Goal: Complete application form: Complete application form

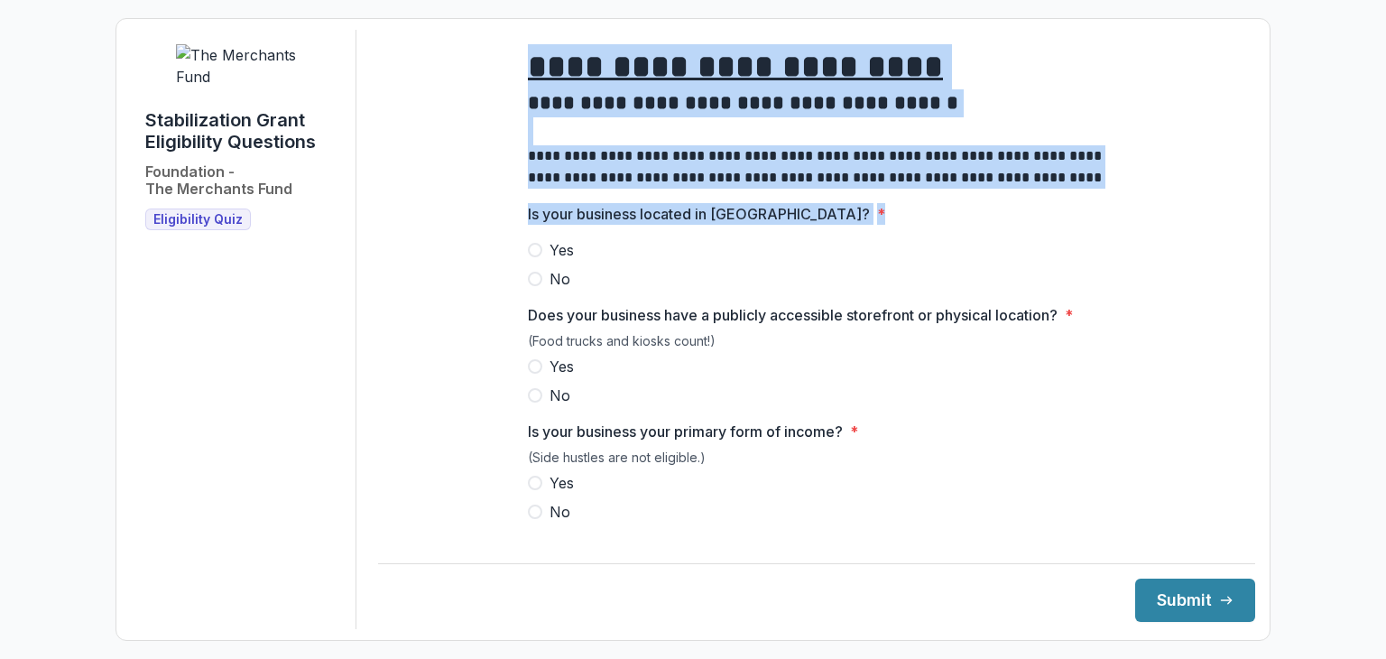
drag, startPoint x: 527, startPoint y: 82, endPoint x: 1018, endPoint y: 221, distance: 510.1
copy div "**********"
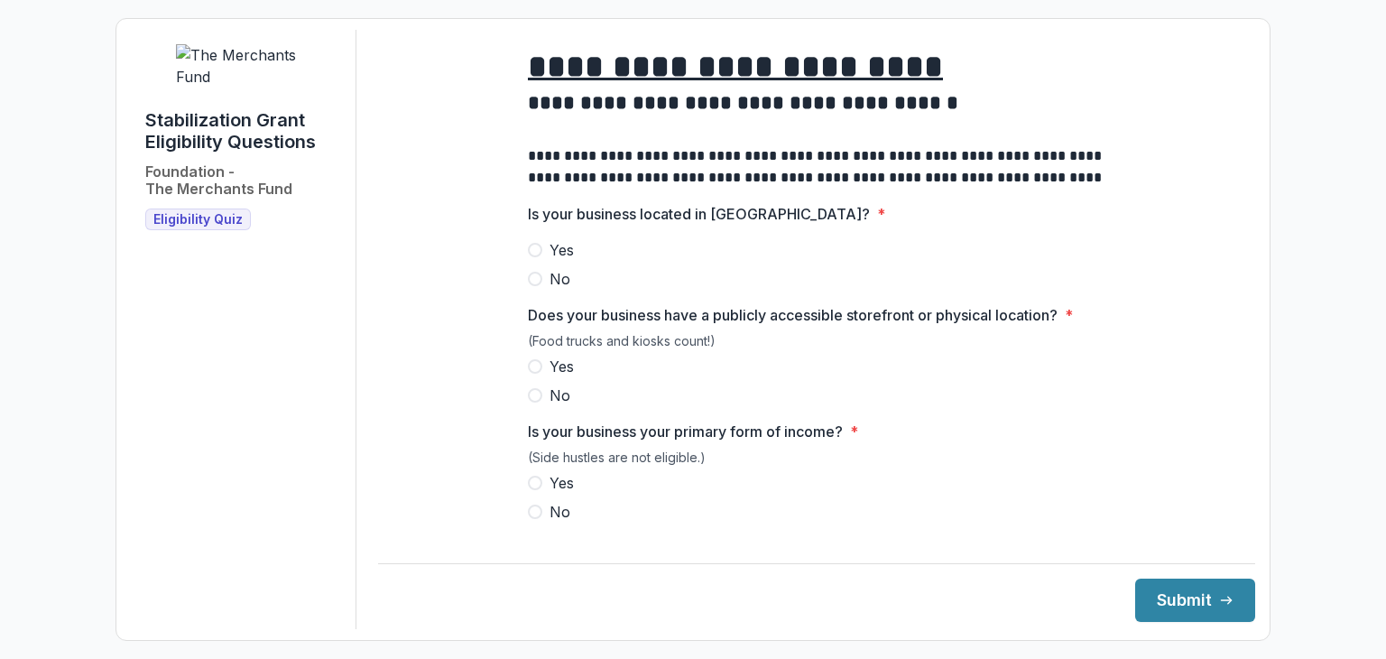
click at [867, 284] on label "No" at bounding box center [816, 279] width 577 height 22
drag, startPoint x: 522, startPoint y: 224, endPoint x: 847, endPoint y: 240, distance: 325.2
drag, startPoint x: 738, startPoint y: 234, endPoint x: 668, endPoint y: 268, distance: 78.3
click at [668, 261] on label "Yes" at bounding box center [816, 250] width 577 height 22
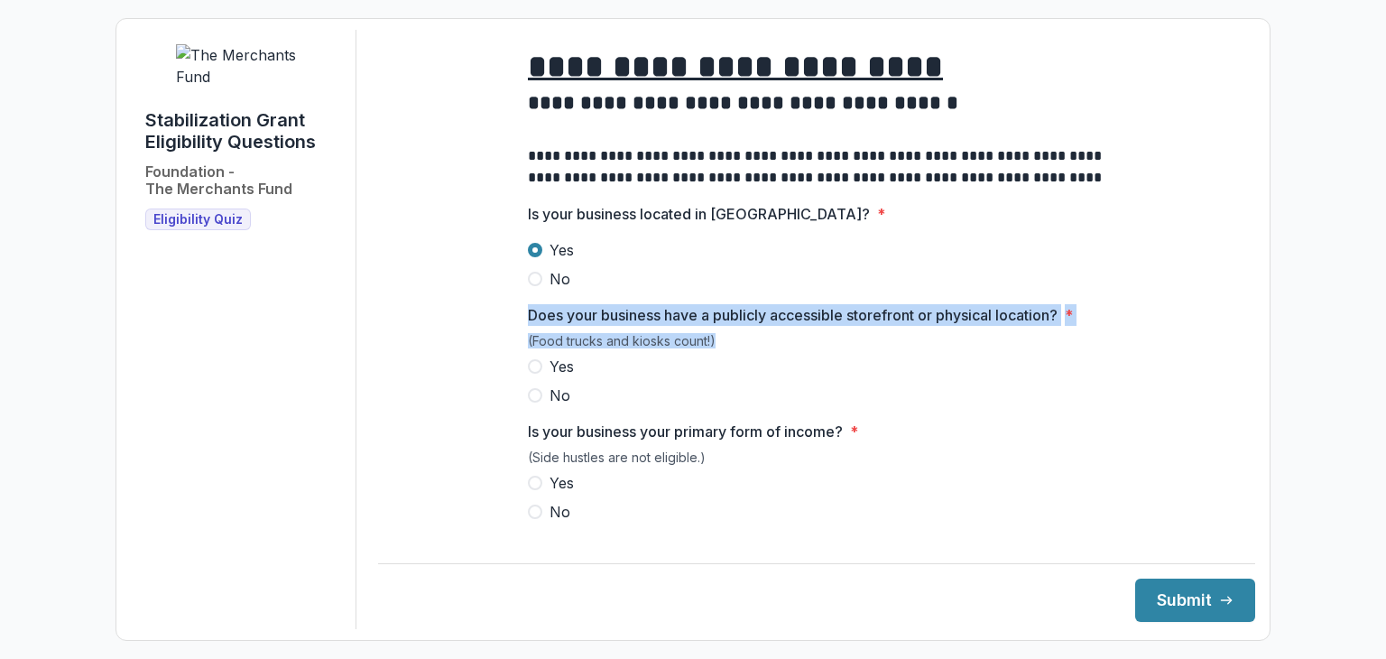
drag, startPoint x: 520, startPoint y: 330, endPoint x: 1080, endPoint y: 351, distance: 560.7
copy div "Does your business have a publicly accessible storefront or physical location? …"
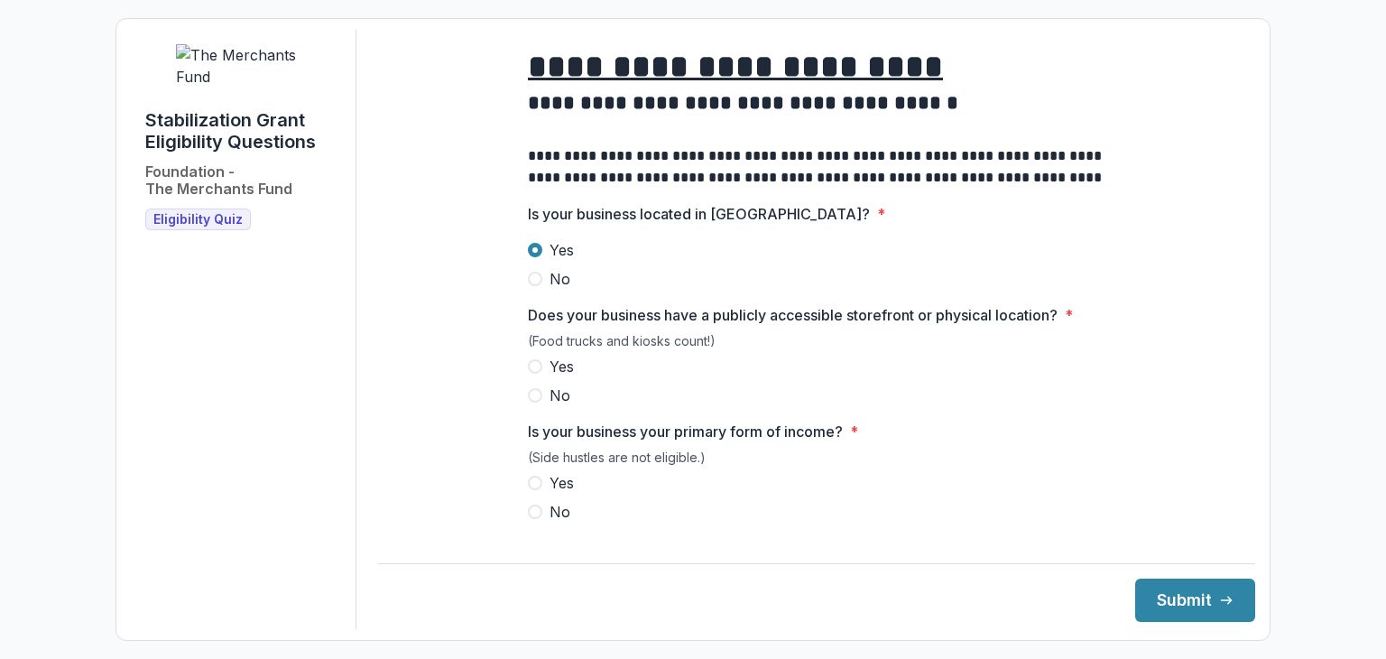
click at [812, 261] on label "Yes" at bounding box center [816, 250] width 577 height 22
drag, startPoint x: 534, startPoint y: 378, endPoint x: 606, endPoint y: 383, distance: 72.3
click at [535, 374] on span at bounding box center [535, 366] width 14 height 14
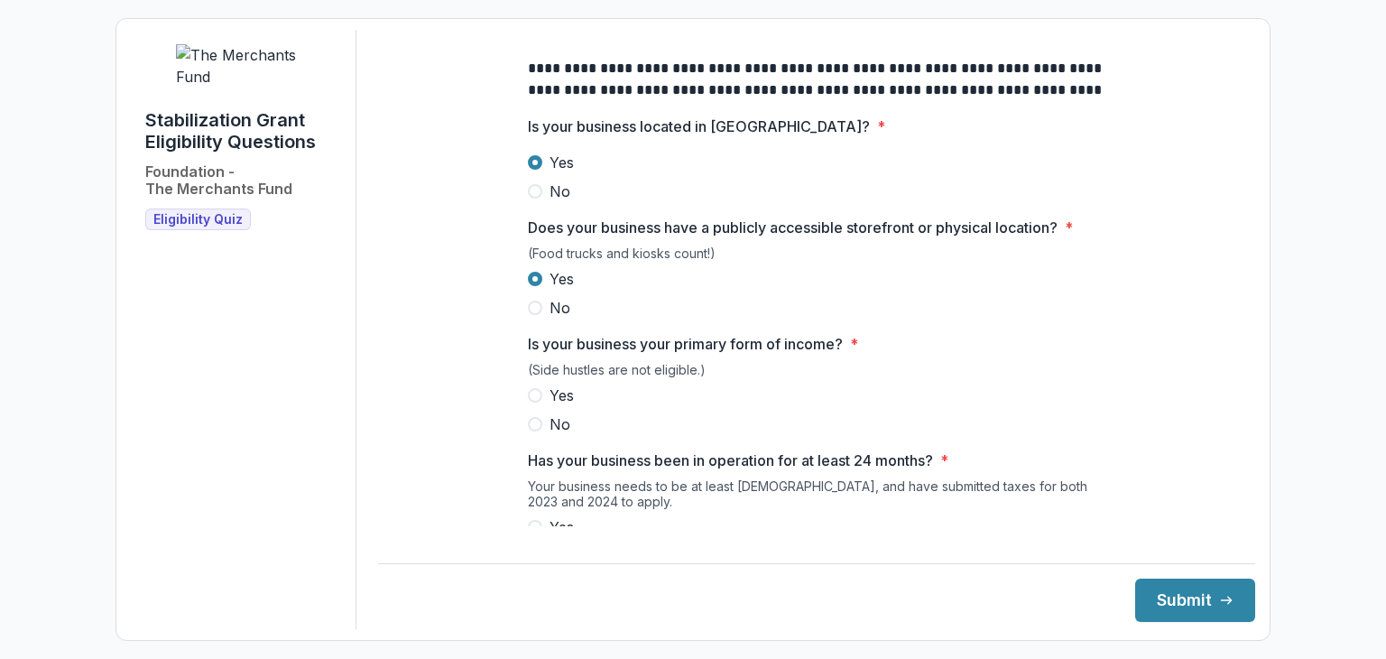
scroll to position [90, 0]
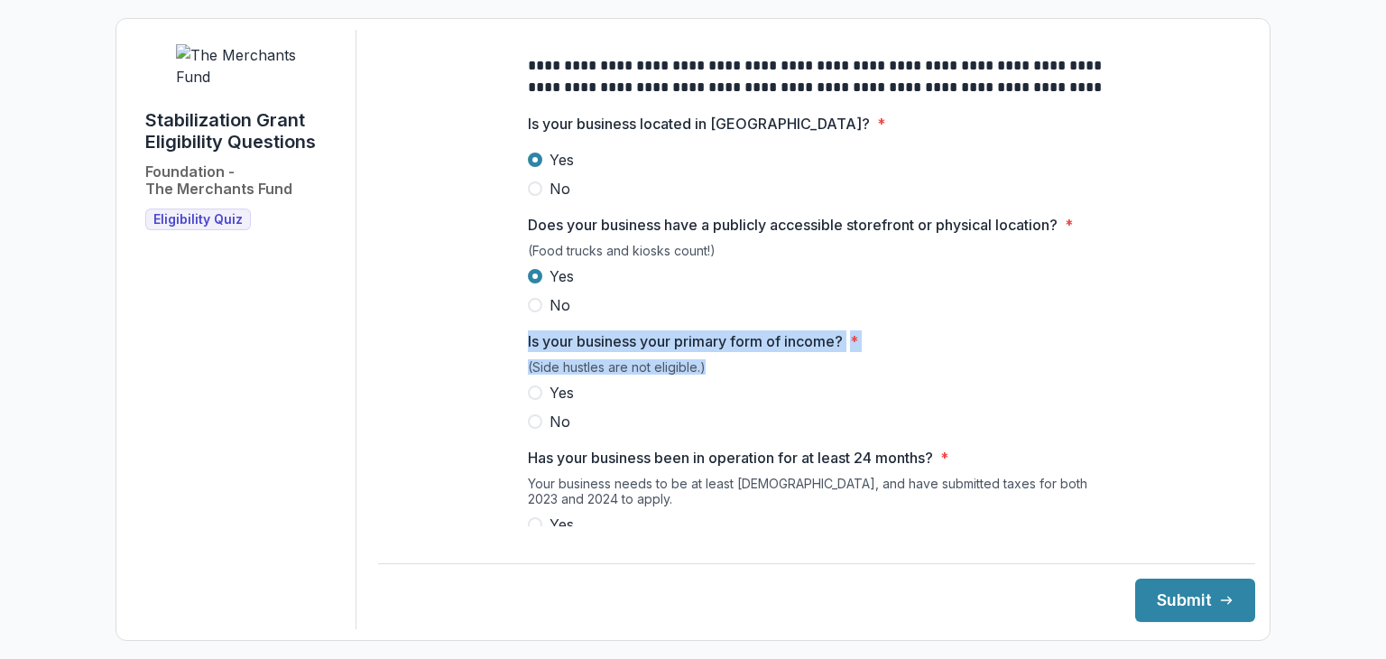
drag, startPoint x: 525, startPoint y: 357, endPoint x: 884, endPoint y: 367, distance: 359.2
click at [884, 367] on div "Is your business your primary form of income? * (Side hustles are not eligible.…" at bounding box center [816, 381] width 577 height 102
copy div "Is your business your primary form of income? * (Side hustles are not eligible.)"
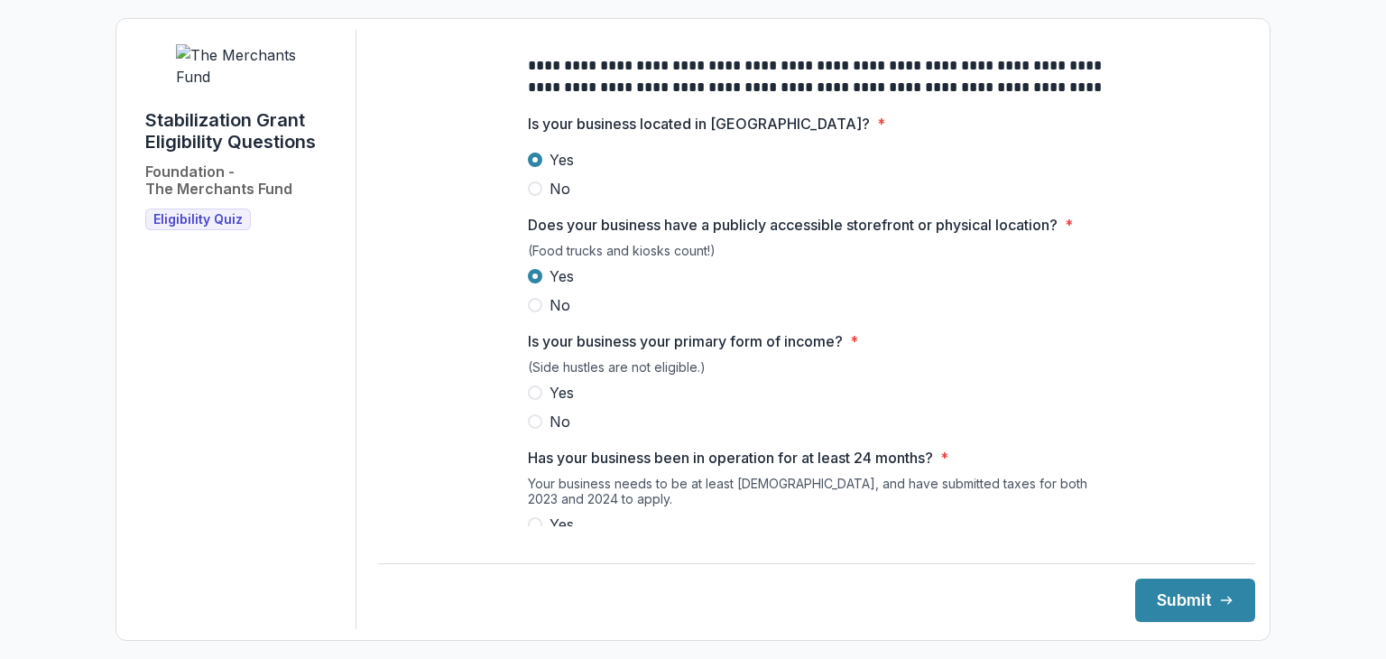
click at [927, 316] on label "No" at bounding box center [816, 305] width 577 height 22
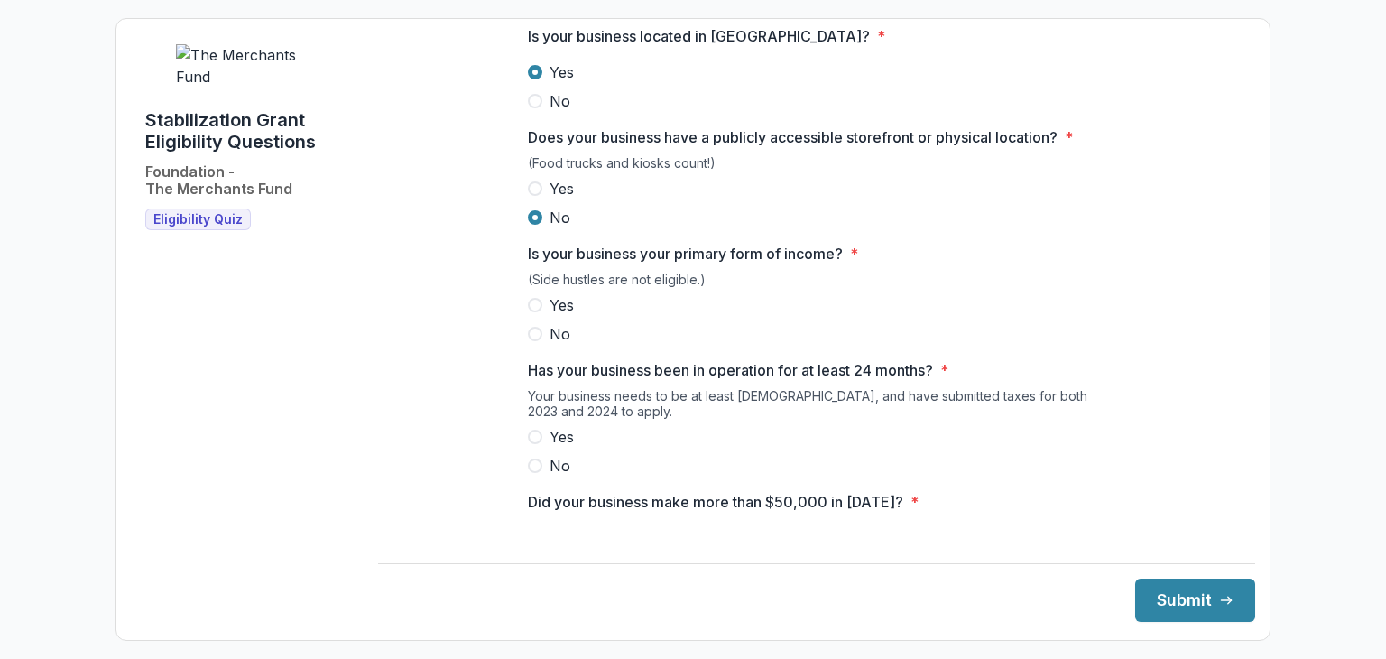
scroll to position [180, 0]
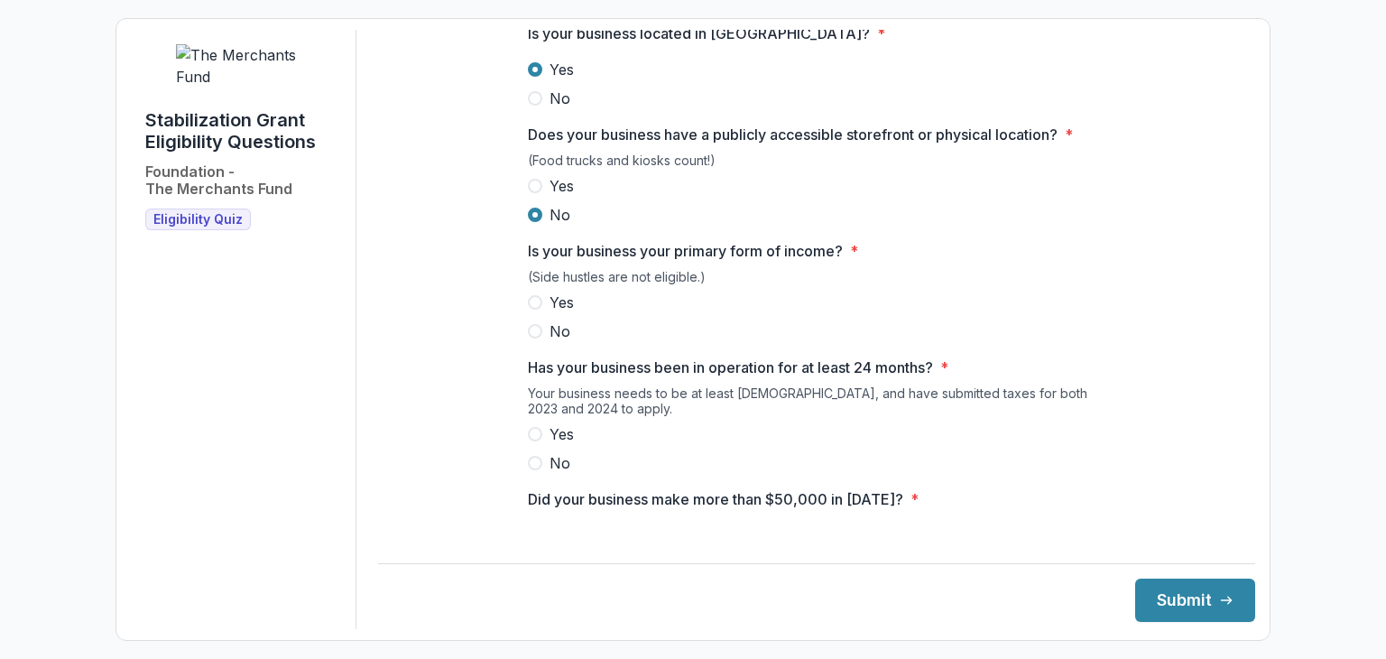
click at [528, 309] on span at bounding box center [535, 302] width 14 height 14
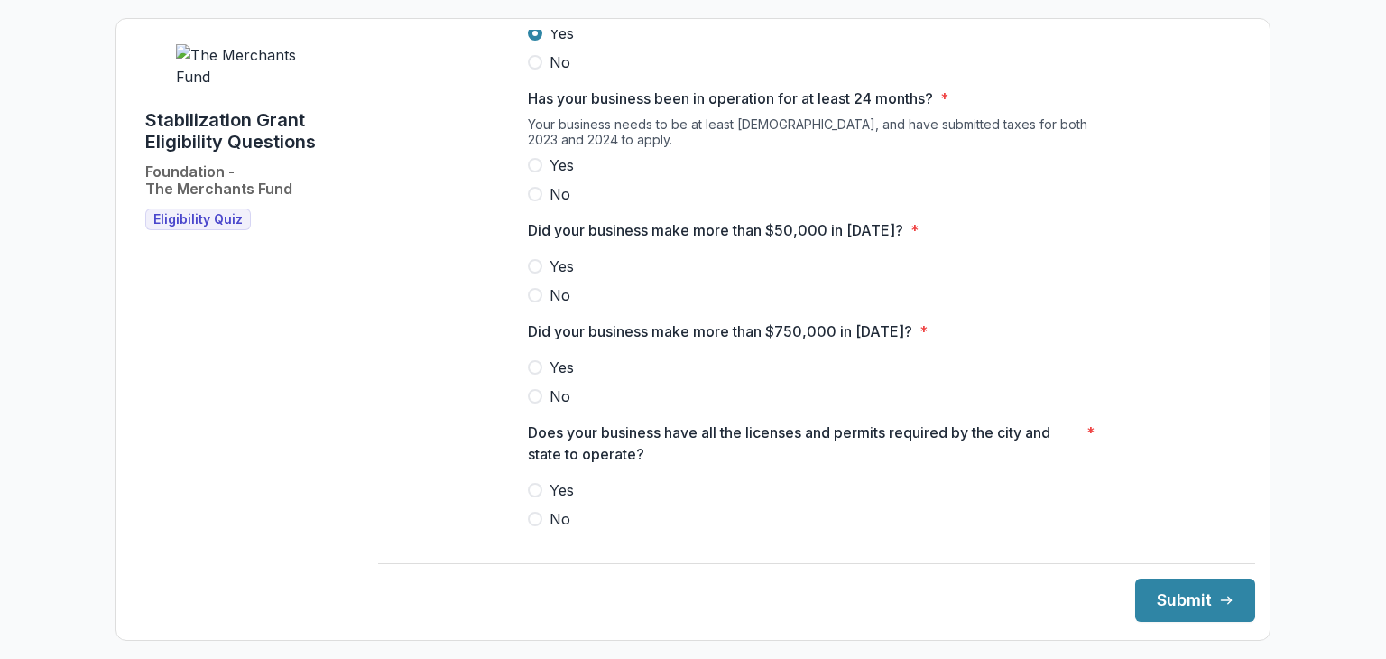
scroll to position [451, 0]
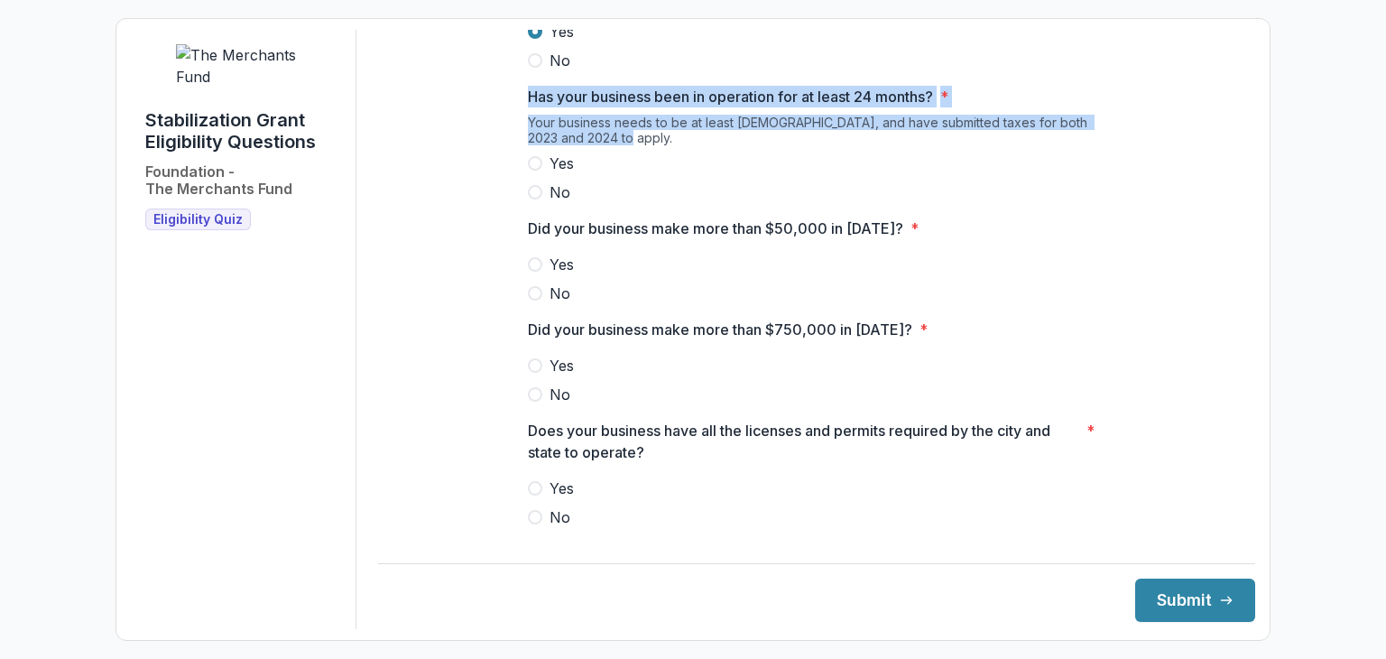
drag, startPoint x: 523, startPoint y: 107, endPoint x: 671, endPoint y: 161, distance: 157.2
click at [671, 161] on div "**********" at bounding box center [816, 298] width 606 height 1438
copy div "Has your business been in operation for at least 24 months? * Your business nee…"
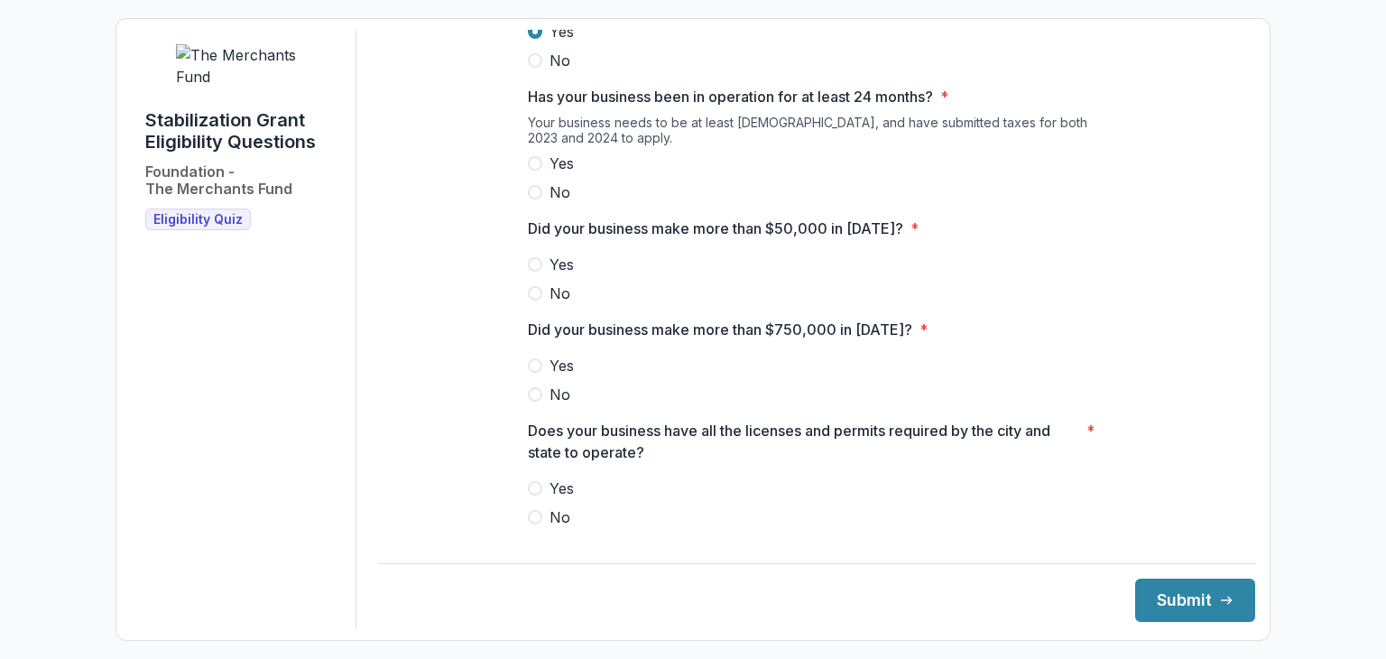
click at [761, 275] on label "Yes" at bounding box center [816, 265] width 577 height 22
click at [538, 171] on span at bounding box center [535, 163] width 14 height 14
drag, startPoint x: 518, startPoint y: 244, endPoint x: 926, endPoint y: 250, distance: 407.8
click at [926, 250] on div "**********" at bounding box center [816, 298] width 606 height 1438
copy span "Did your business make more than $50,000 in [DATE]? *"
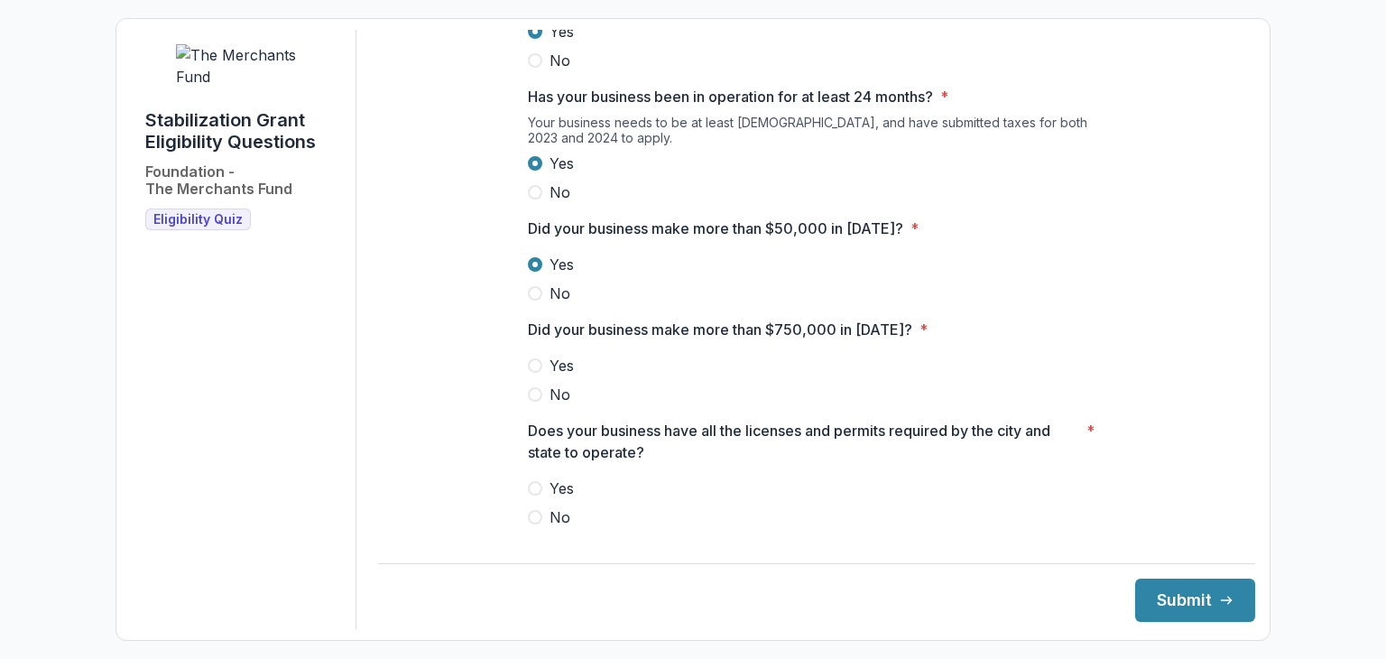
click at [807, 275] on label "Yes" at bounding box center [816, 265] width 577 height 22
drag, startPoint x: 521, startPoint y: 337, endPoint x: 830, endPoint y: 343, distance: 308.6
click at [914, 347] on div "**********" at bounding box center [816, 298] width 606 height 1438
copy span "Did your business make more than $750,000 in [DATE]? *"
click at [963, 275] on label "Yes" at bounding box center [816, 265] width 577 height 22
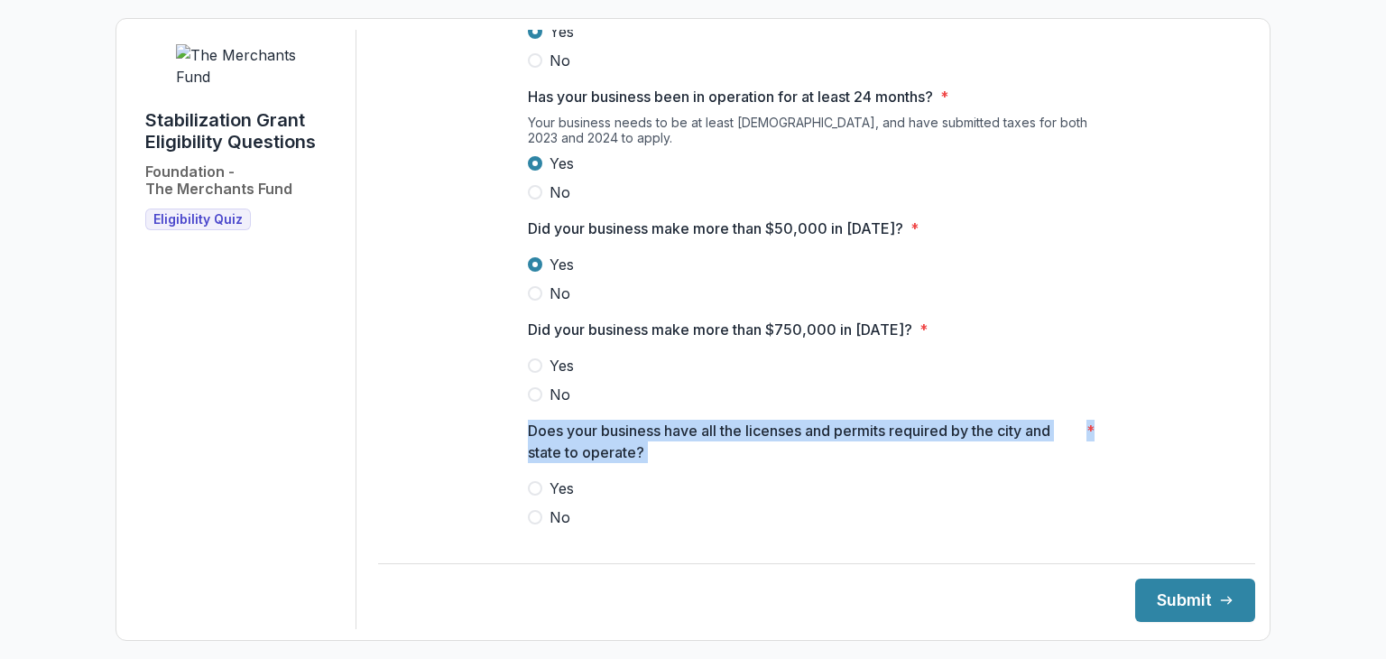
drag, startPoint x: 522, startPoint y: 444, endPoint x: 648, endPoint y: 478, distance: 130.0
click at [648, 478] on div "**********" at bounding box center [816, 298] width 606 height 1438
copy span "Does your business have all the licenses and permits required by the city and s…"
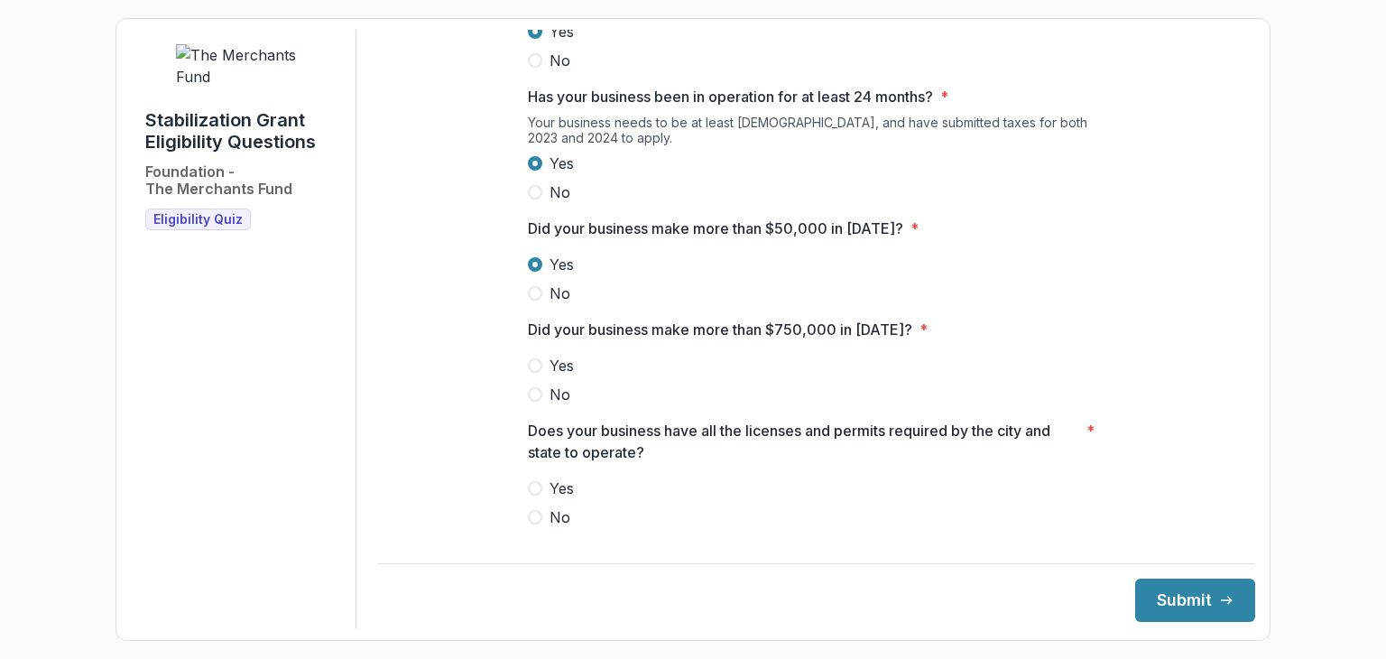
click at [536, 495] on span at bounding box center [535, 488] width 14 height 14
click at [718, 521] on label "No" at bounding box center [816, 517] width 577 height 22
click at [540, 499] on label "Yes" at bounding box center [816, 488] width 577 height 22
click at [536, 272] on span at bounding box center [535, 264] width 14 height 14
click at [494, 282] on div "**********" at bounding box center [816, 298] width 877 height 1438
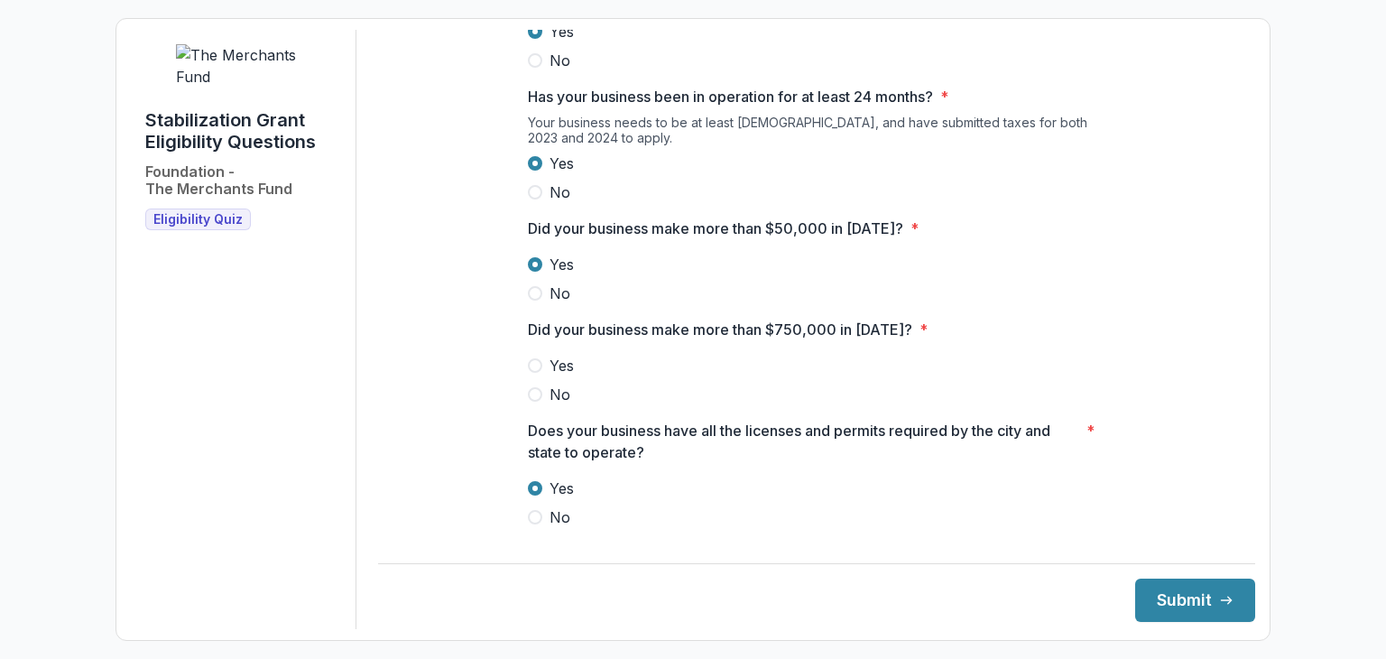
click at [536, 300] on span at bounding box center [535, 293] width 14 height 14
click at [532, 272] on span at bounding box center [535, 264] width 14 height 14
click at [535, 300] on span at bounding box center [535, 293] width 14 height 14
click at [531, 272] on span at bounding box center [535, 264] width 14 height 14
click at [531, 401] on span at bounding box center [535, 394] width 14 height 14
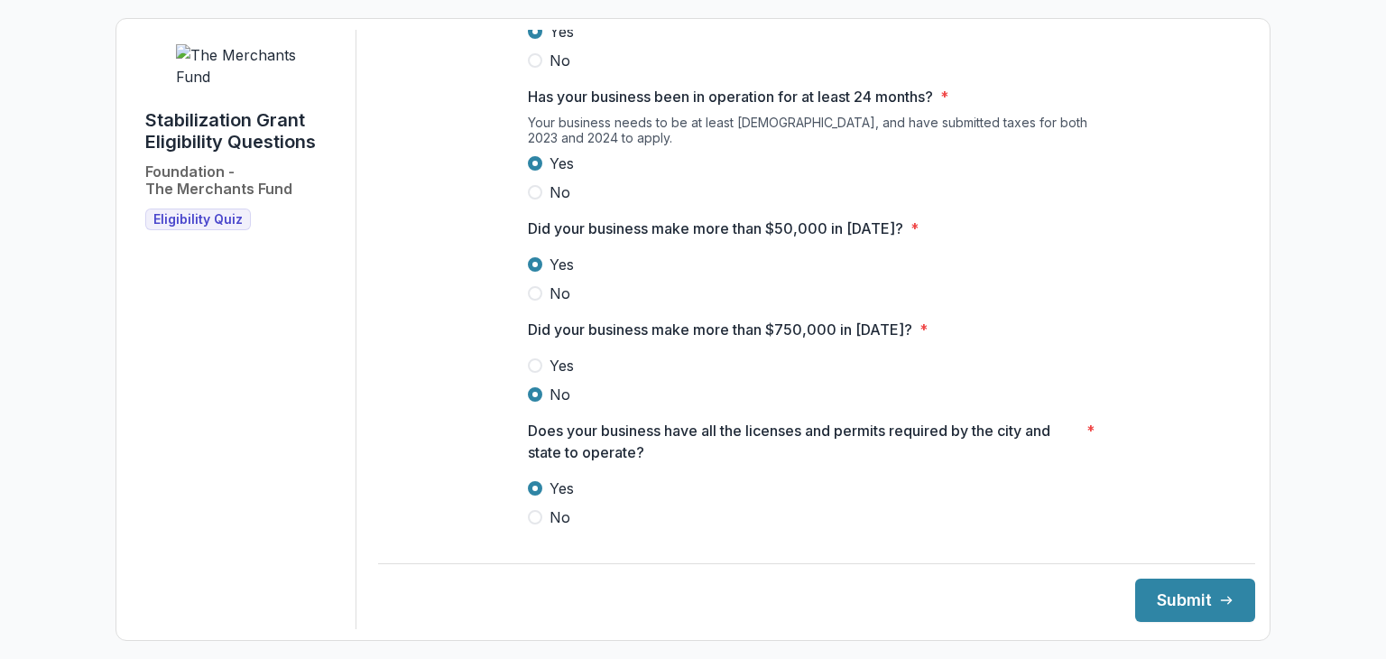
click at [531, 300] on span at bounding box center [535, 293] width 14 height 14
click at [1186, 605] on button "Submit" at bounding box center [1195, 599] width 120 height 43
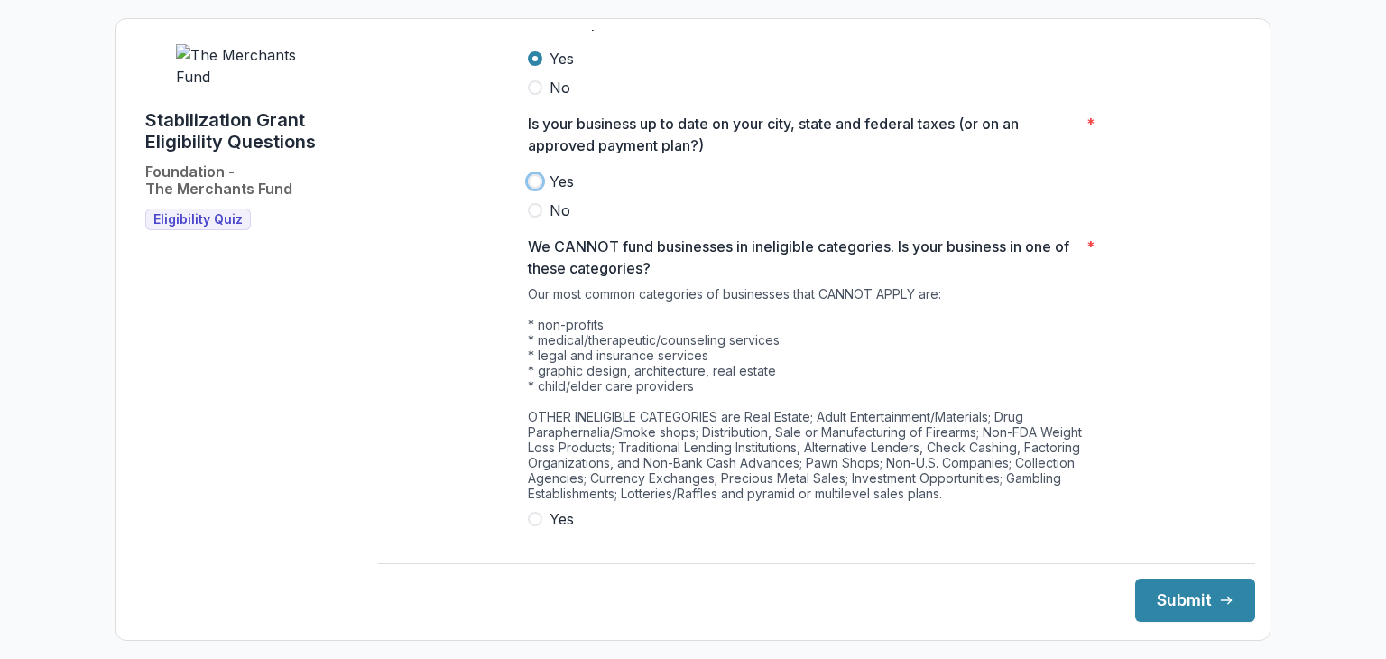
scroll to position [938, 0]
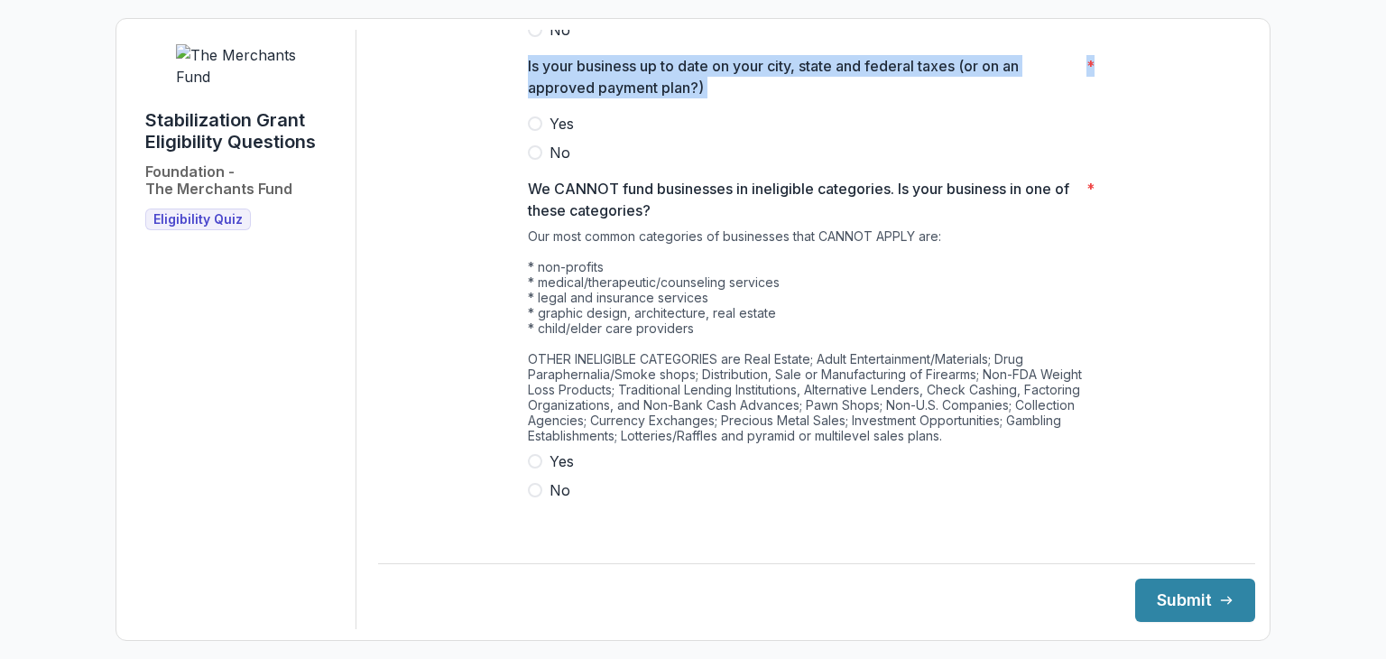
drag, startPoint x: 517, startPoint y: 77, endPoint x: 707, endPoint y: 113, distance: 193.8
copy span "Is your business up to date on your city, state and federal taxes (or on an app…"
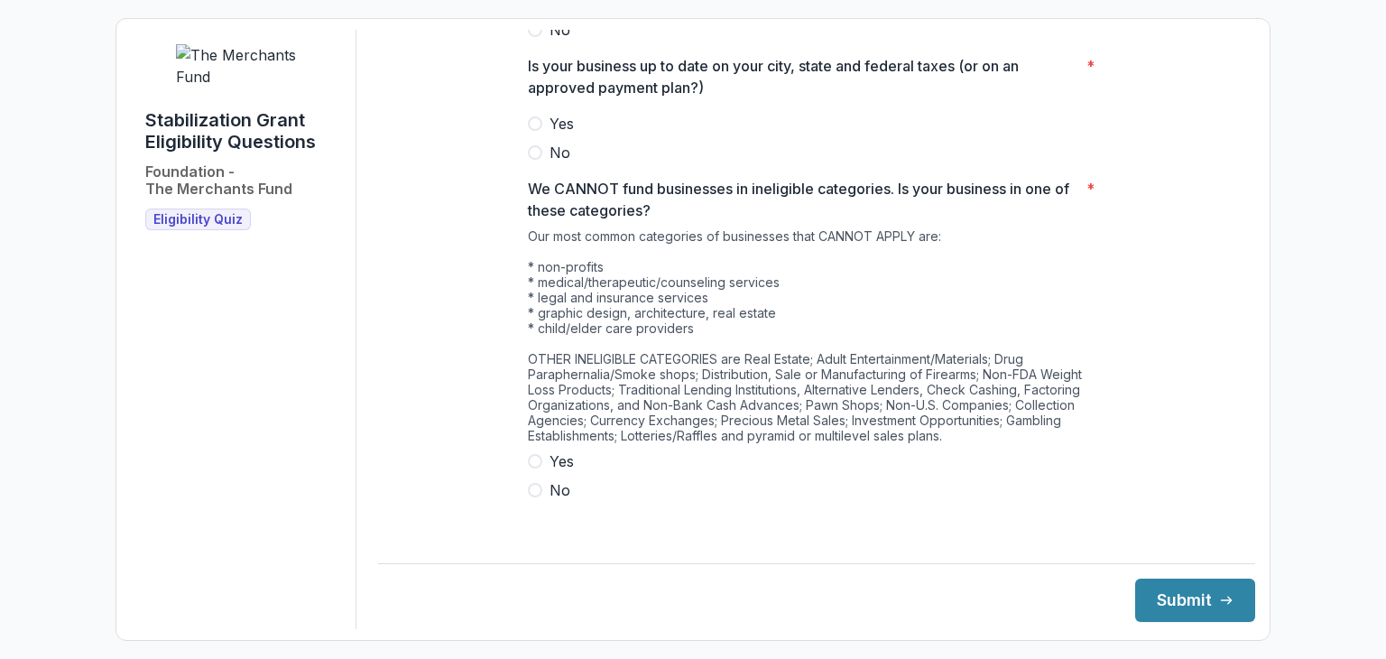
click at [531, 131] on span at bounding box center [535, 123] width 14 height 14
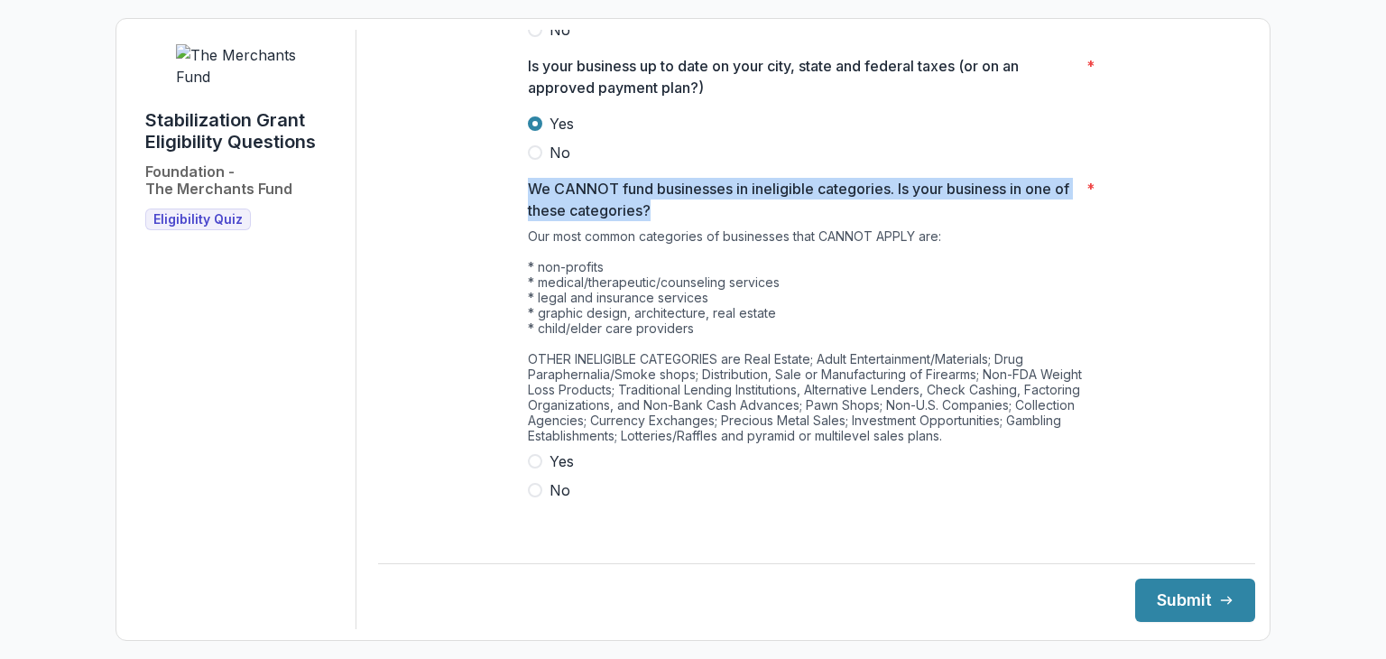
drag, startPoint x: 521, startPoint y: 198, endPoint x: 663, endPoint y: 226, distance: 145.3
copy p "We CANNOT fund businesses in ineligible categories. Is your business in one of …"
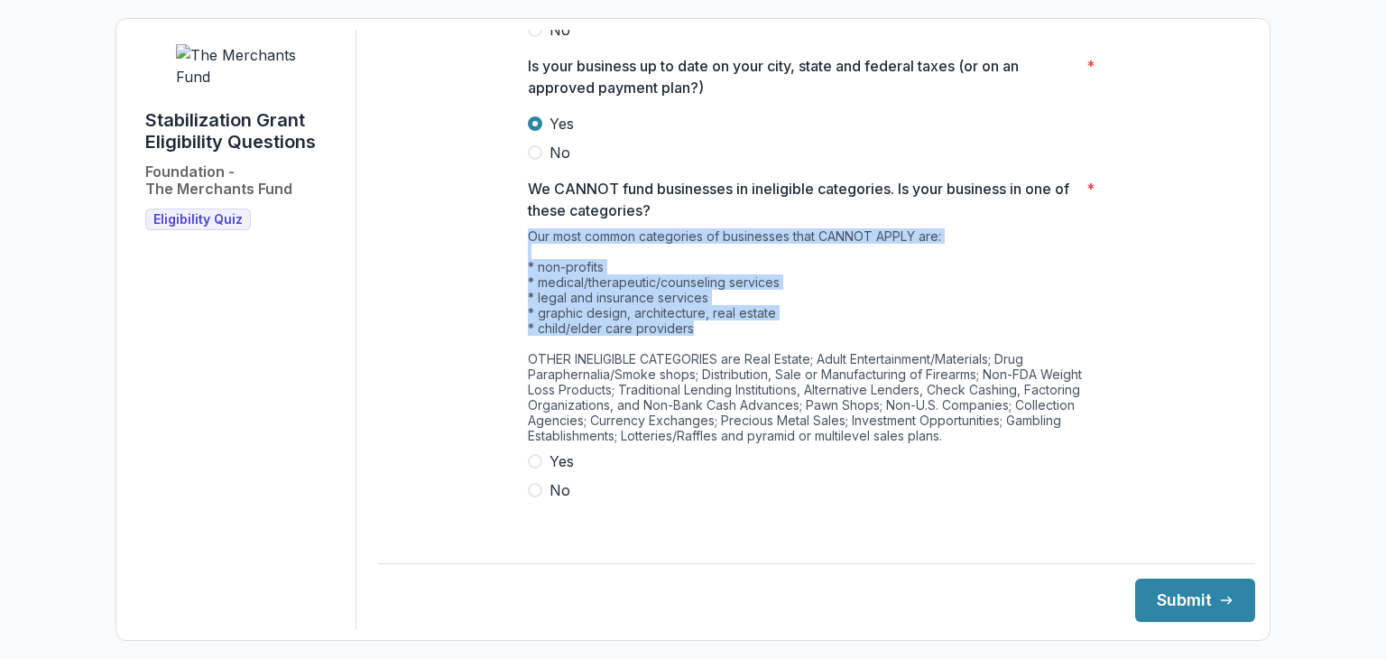
drag, startPoint x: 523, startPoint y: 250, endPoint x: 783, endPoint y: 340, distance: 275.1
copy div "Our most common categories of businesses that CANNOT APPLY are: * non-profits *…"
click at [985, 310] on div "Our most common categories of businesses that CANNOT APPLY are: * non-profits *…" at bounding box center [816, 339] width 577 height 222
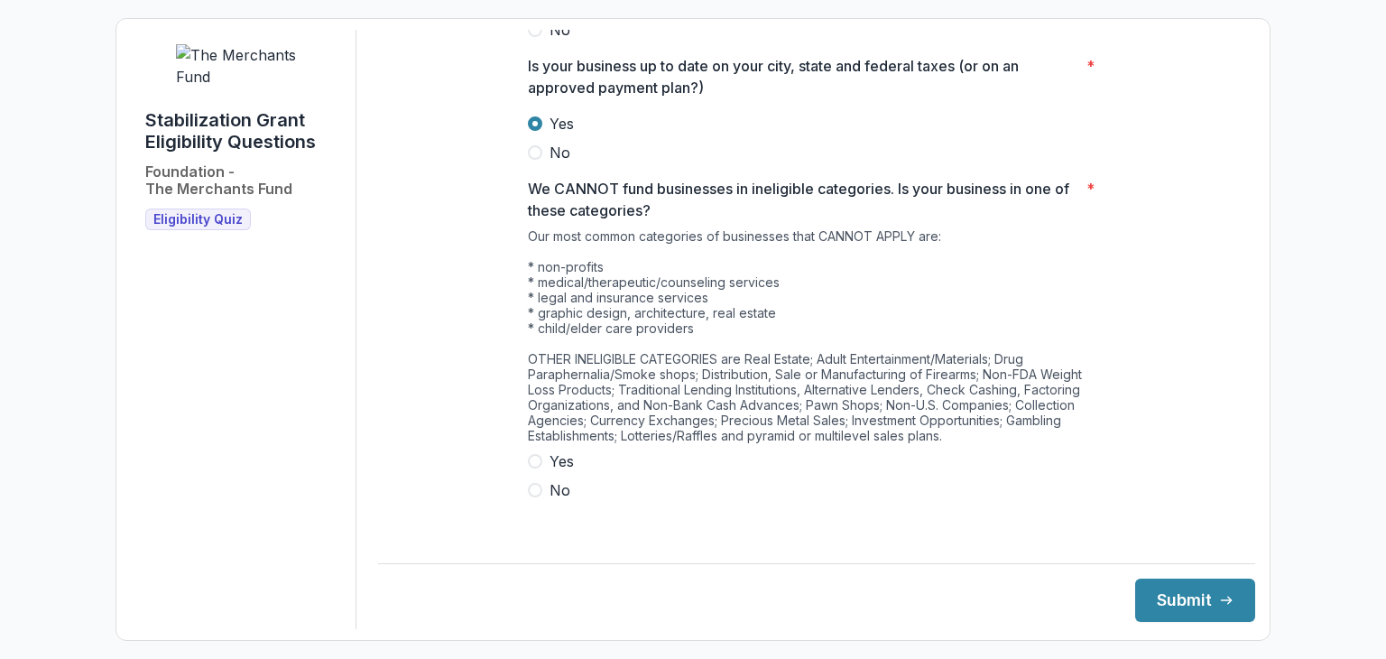
click at [534, 497] on span at bounding box center [535, 490] width 14 height 14
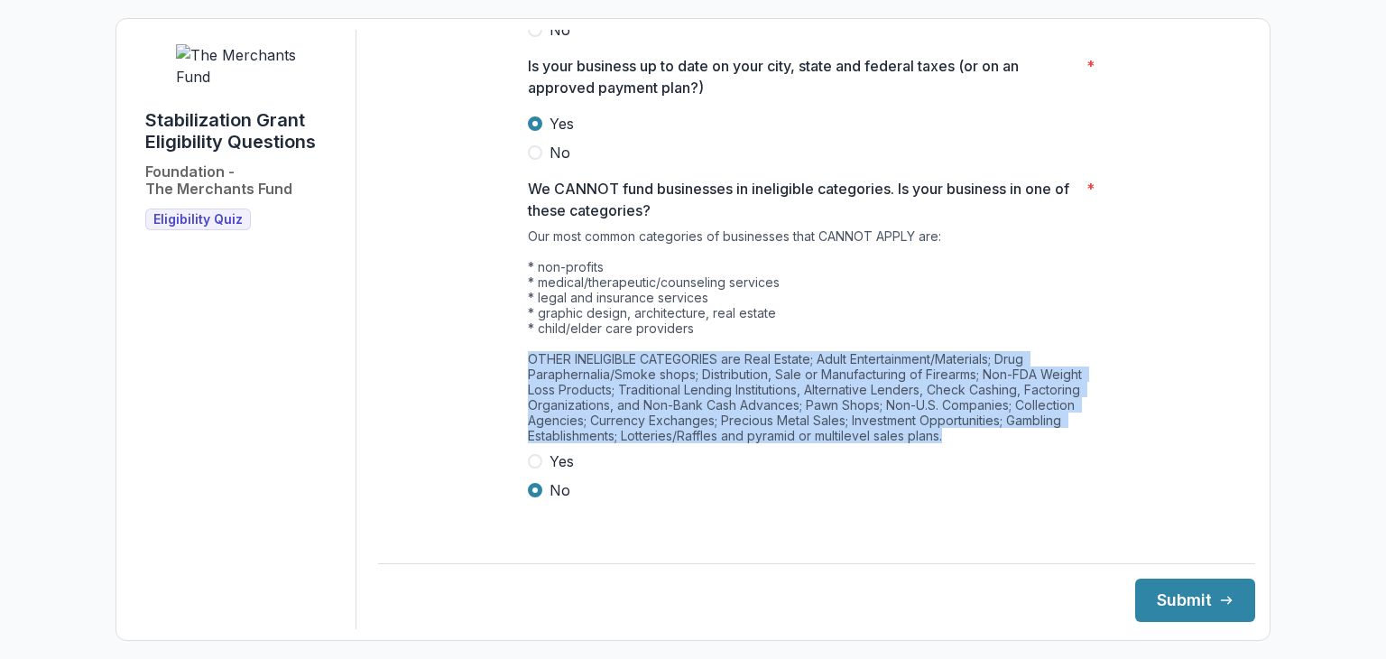
drag, startPoint x: 531, startPoint y: 366, endPoint x: 1079, endPoint y: 459, distance: 556.4
click at [1079, 450] on div "Our most common categories of businesses that CANNOT APPLY are: * non-profits *…" at bounding box center [816, 339] width 577 height 222
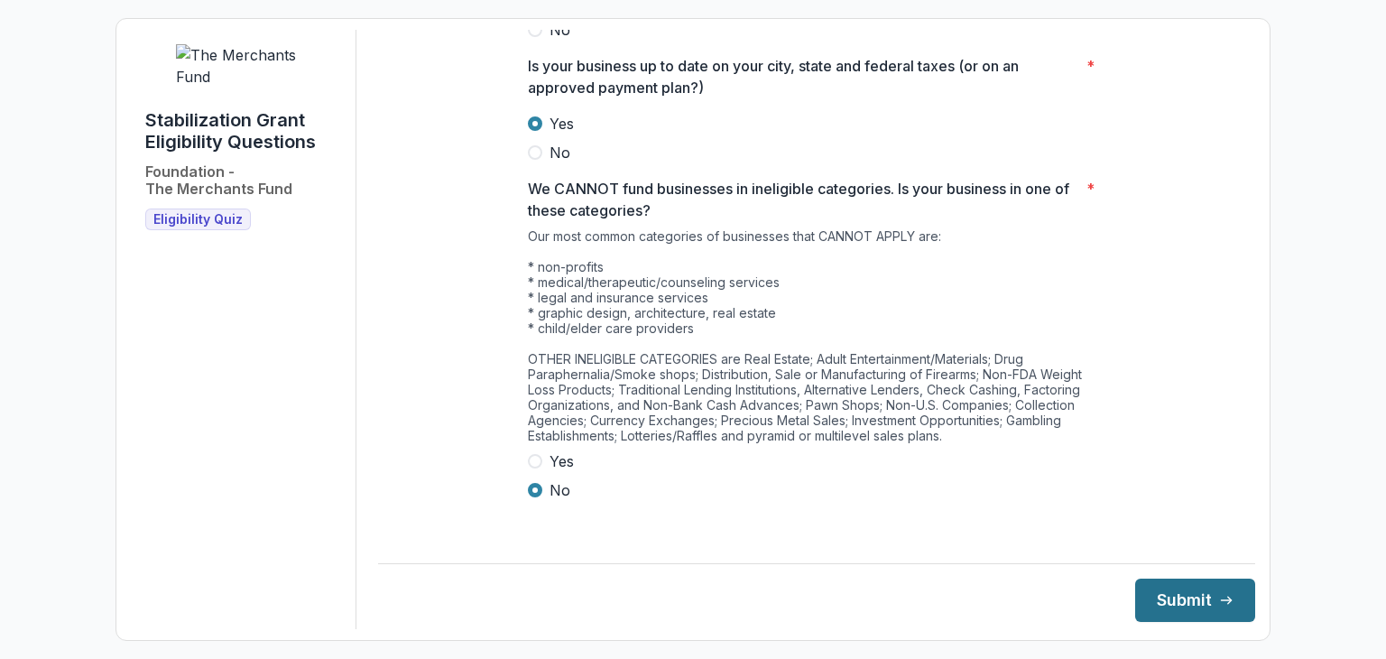
click at [1154, 586] on button "Submit" at bounding box center [1195, 599] width 120 height 43
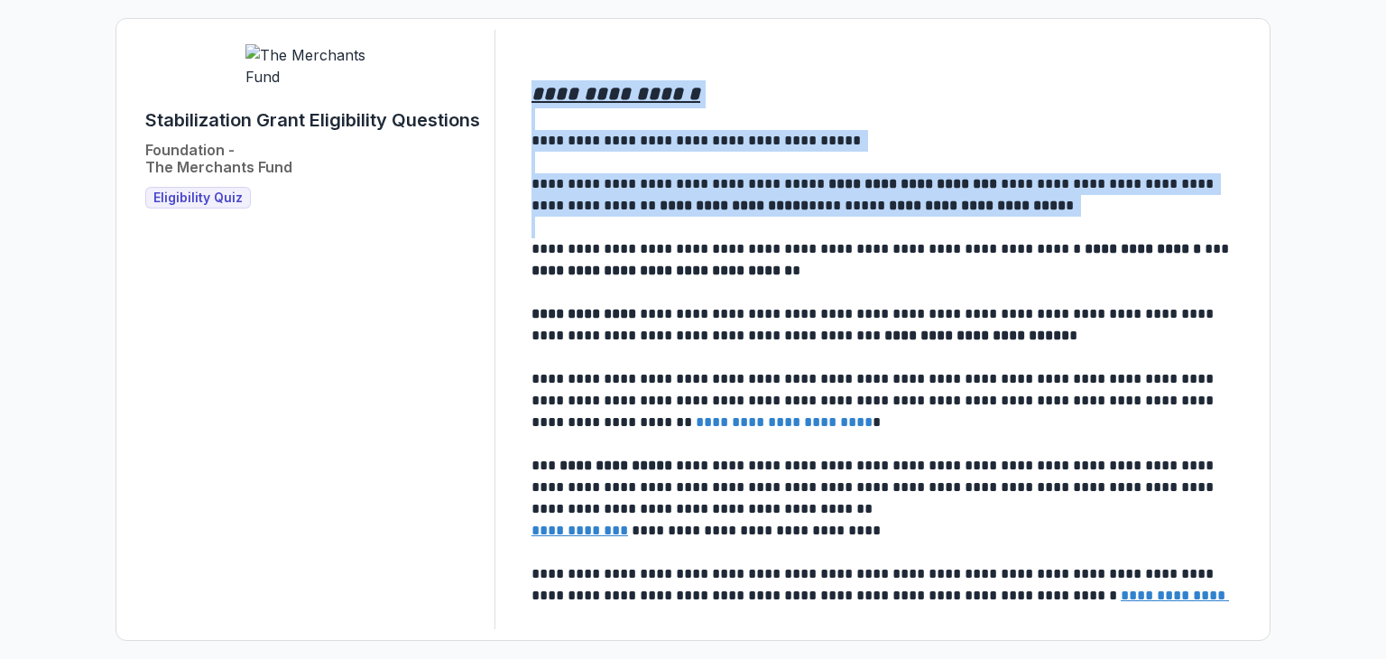
drag, startPoint x: 532, startPoint y: 88, endPoint x: 1003, endPoint y: 226, distance: 491.0
click at [1003, 226] on main "**********" at bounding box center [886, 329] width 738 height 583
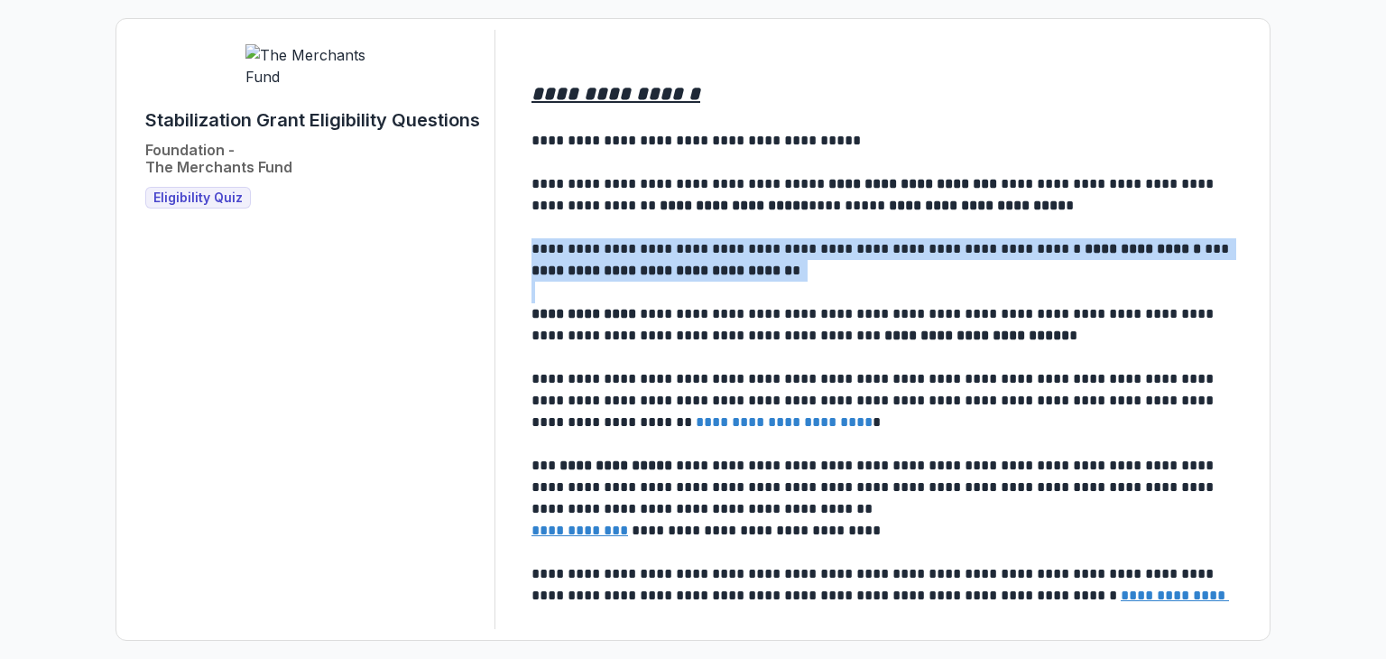
drag, startPoint x: 531, startPoint y: 248, endPoint x: 814, endPoint y: 286, distance: 285.8
click at [814, 286] on main "**********" at bounding box center [886, 329] width 738 height 583
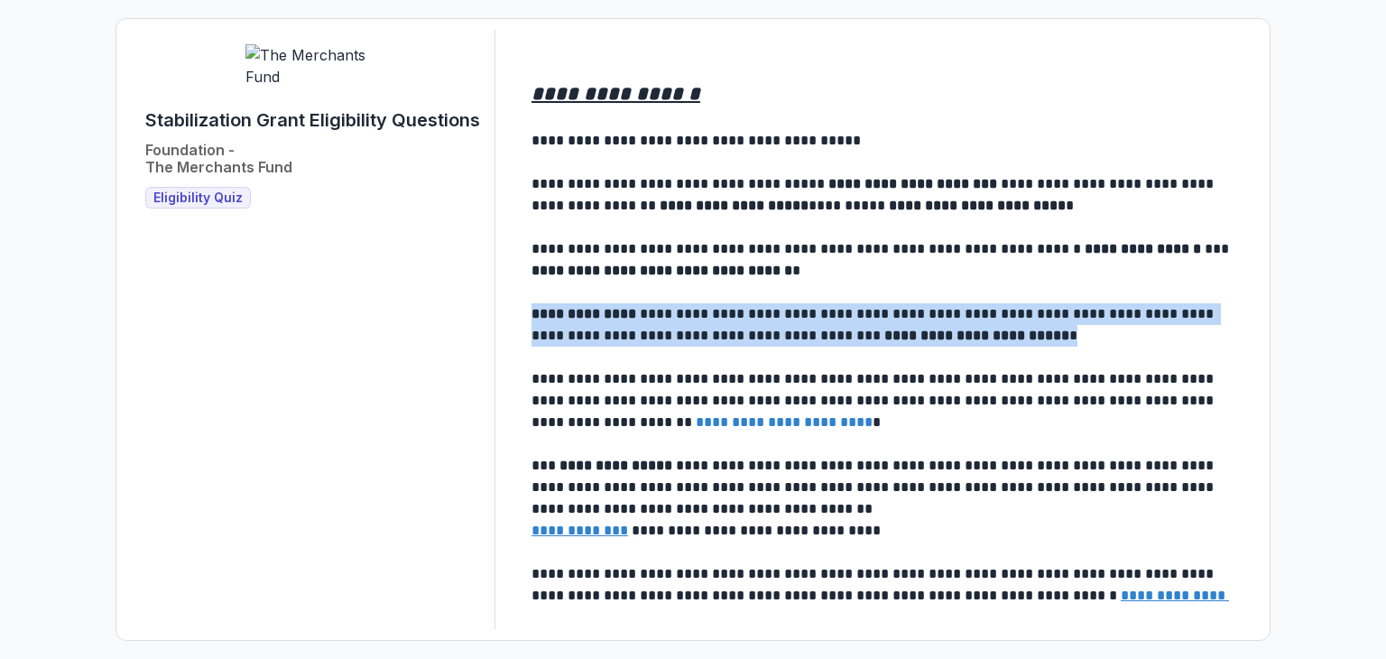
drag, startPoint x: 536, startPoint y: 310, endPoint x: 1033, endPoint y: 337, distance: 497.9
click at [1033, 337] on p "**********" at bounding box center [884, 324] width 707 height 43
